Goal: Task Accomplishment & Management: Manage account settings

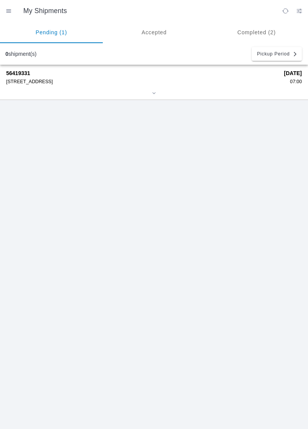
click at [42, 76] on strong "56419331" at bounding box center [142, 73] width 273 height 6
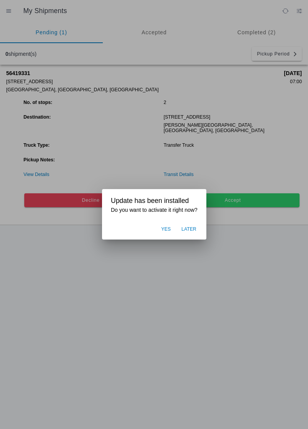
click at [192, 230] on span "Later" at bounding box center [188, 229] width 15 height 7
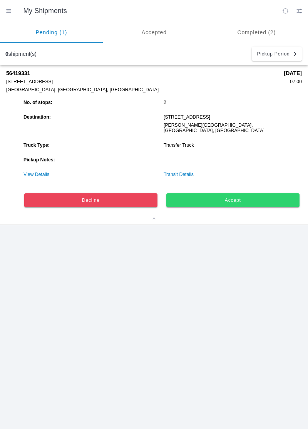
click at [35, 157] on strong "Pickup Notes:" at bounding box center [39, 159] width 32 height 5
click at [41, 157] on strong "Pickup Notes:" at bounding box center [39, 159] width 32 height 5
click at [32, 172] on link "View Details" at bounding box center [36, 174] width 26 height 5
click at [40, 169] on ion-router-outlet "My Shipments Pending (1) Accepted Completed (2) 0 shipment(s) Pickup Period 564…" at bounding box center [154, 214] width 308 height 429
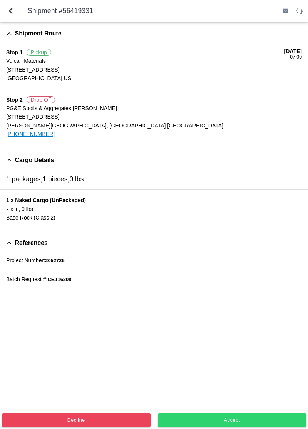
click at [218, 418] on span "Accept" at bounding box center [232, 420] width 138 height 5
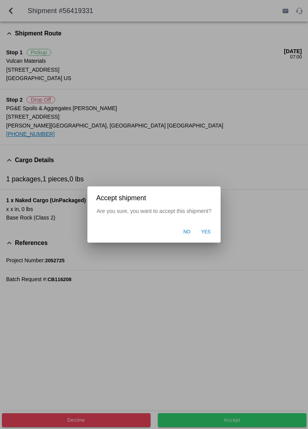
click at [205, 233] on span "Yes" at bounding box center [206, 232] width 10 height 7
